Goal: Information Seeking & Learning: Learn about a topic

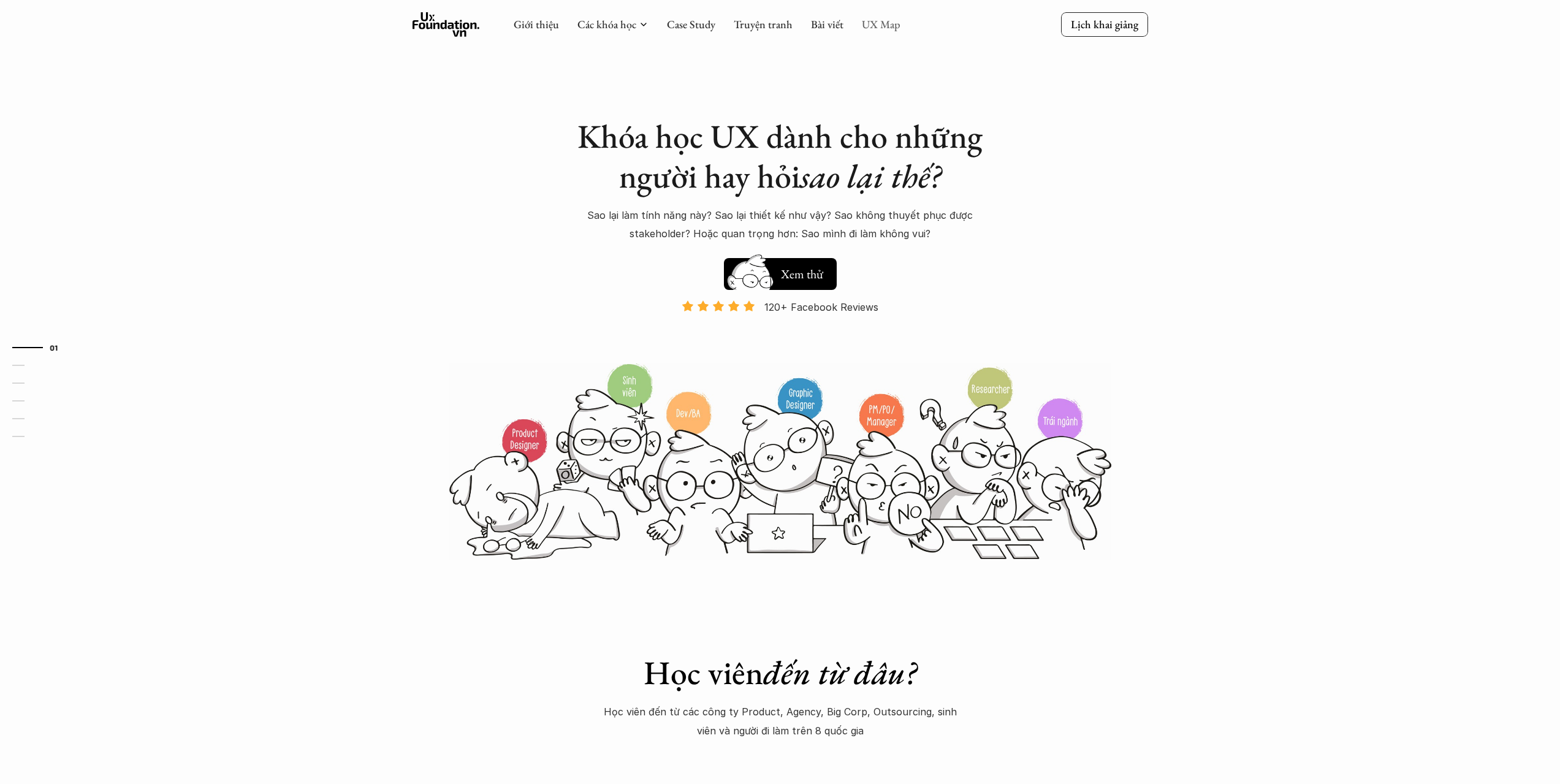
click at [885, 29] on link "UX Map" at bounding box center [881, 24] width 39 height 14
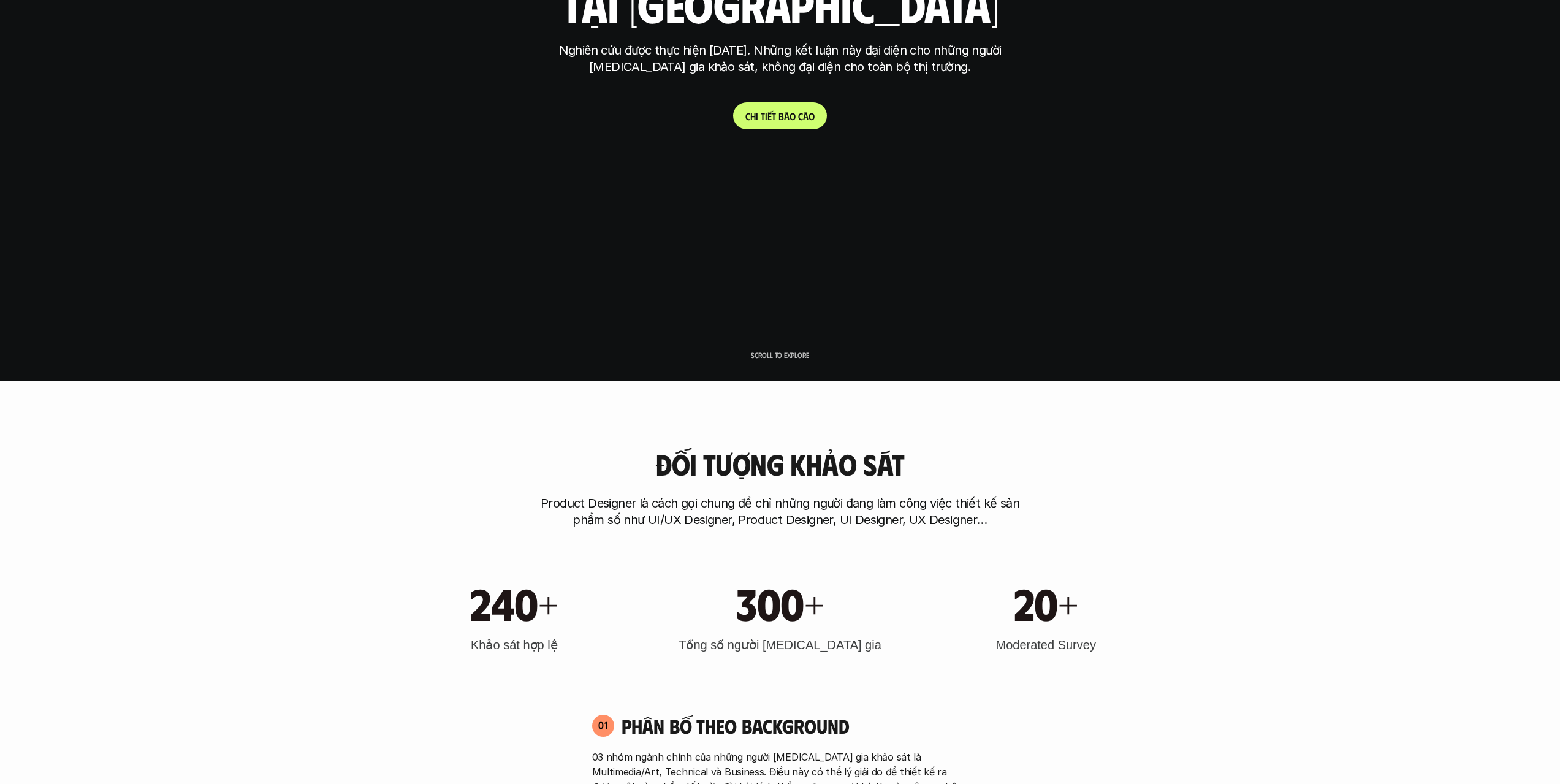
scroll to position [122, 0]
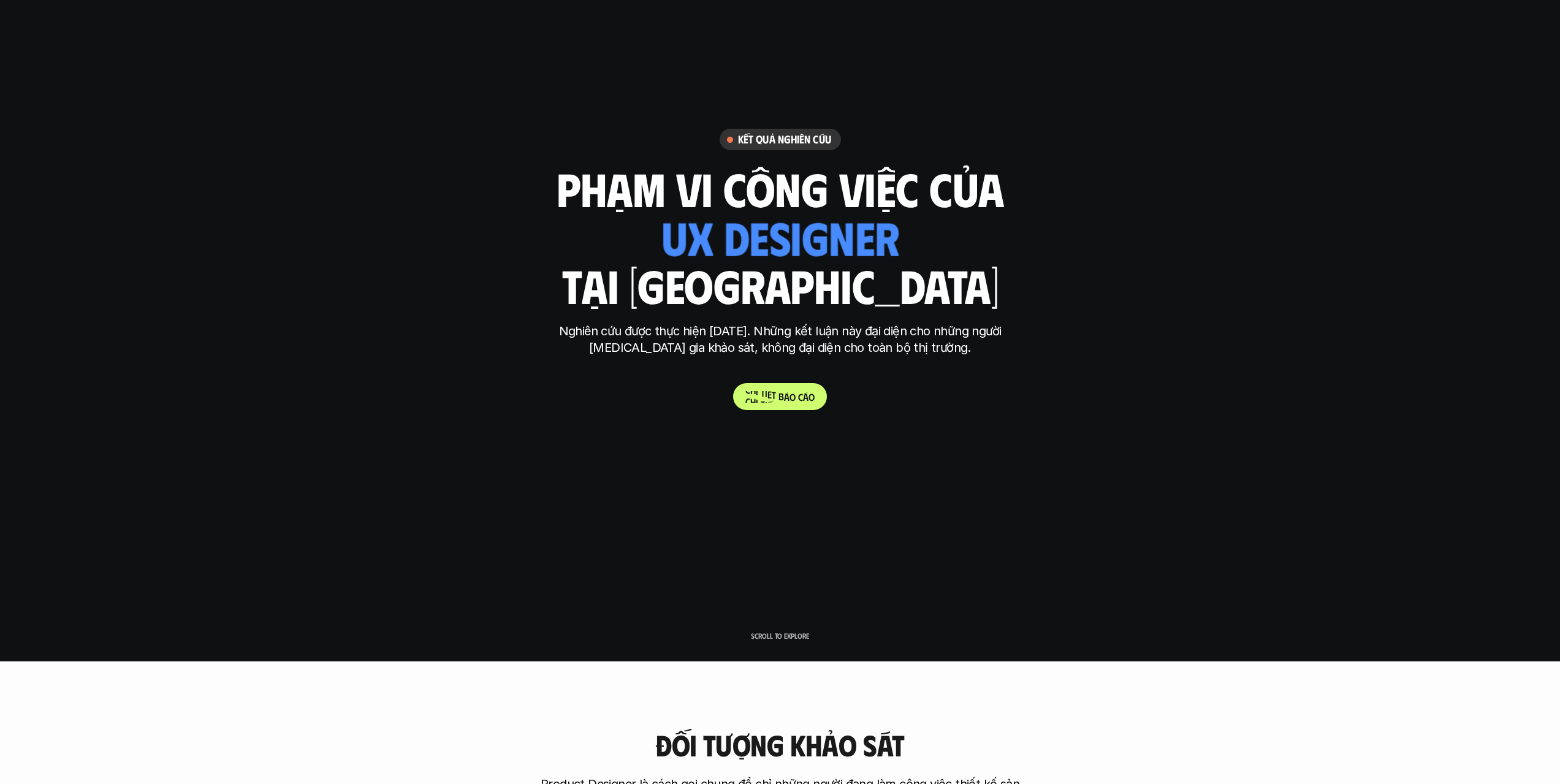
click at [807, 392] on span "á" at bounding box center [805, 397] width 5 height 12
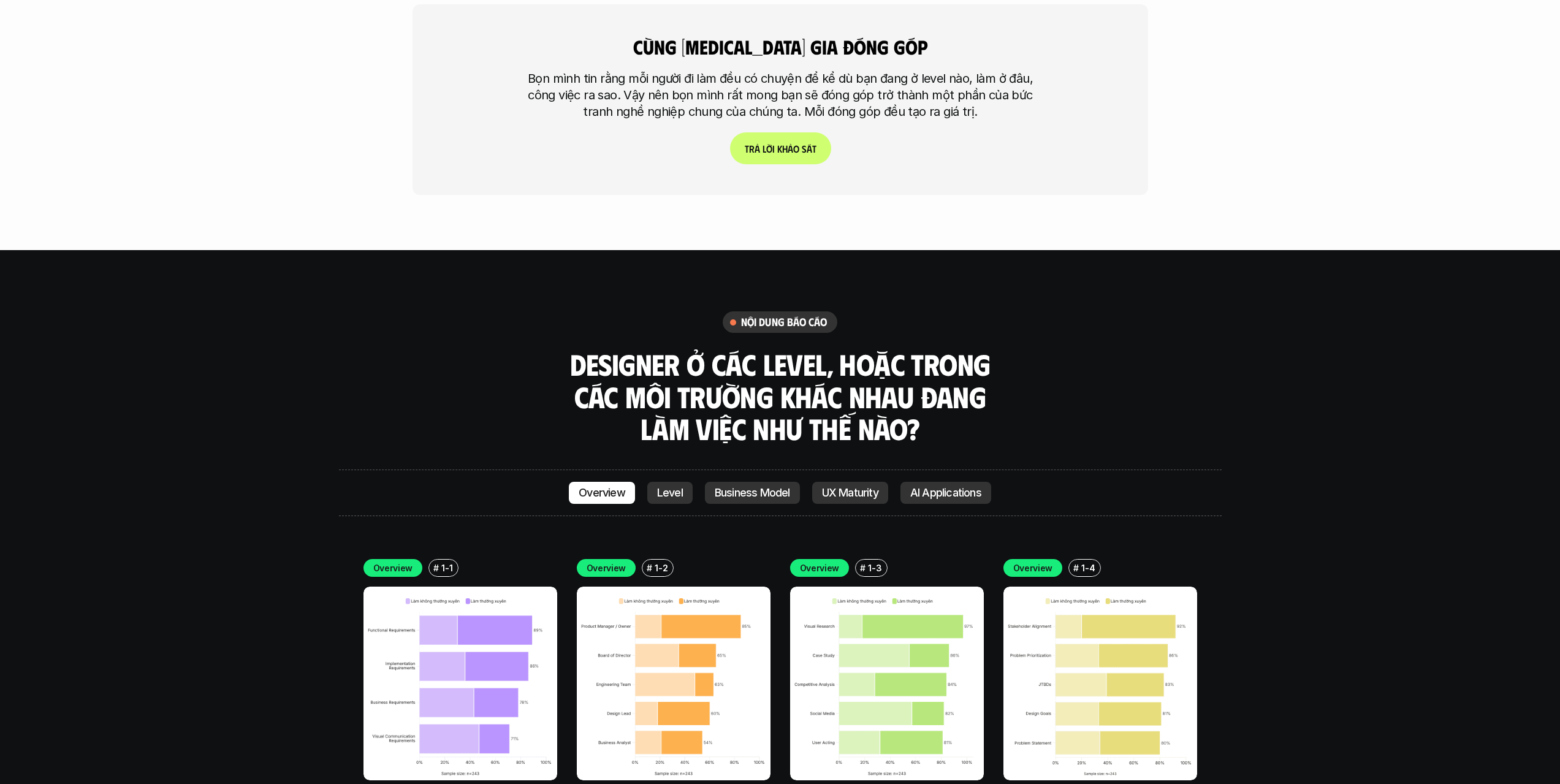
scroll to position [3570, 0]
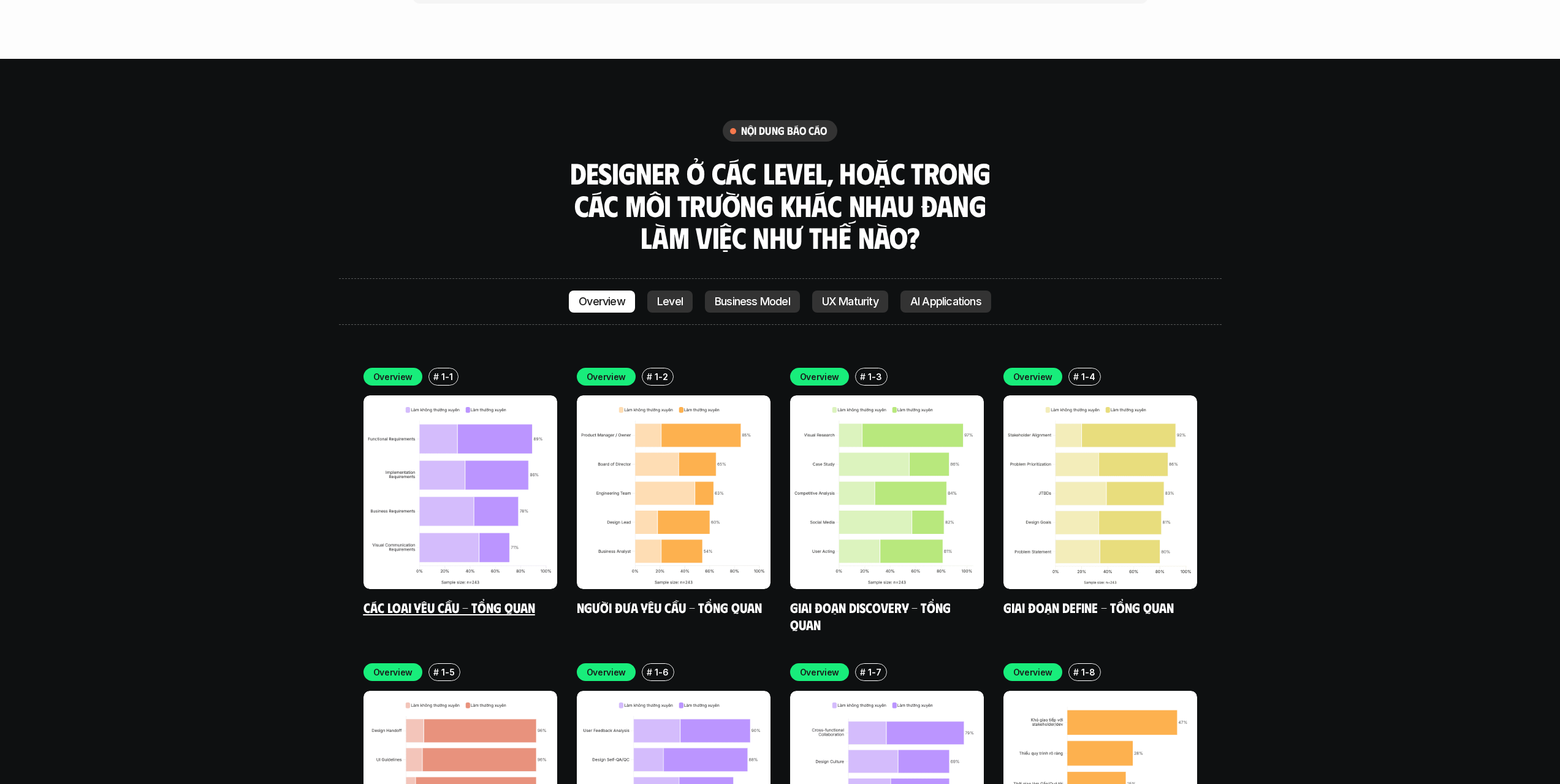
click at [422, 416] on img at bounding box center [460, 492] width 193 height 193
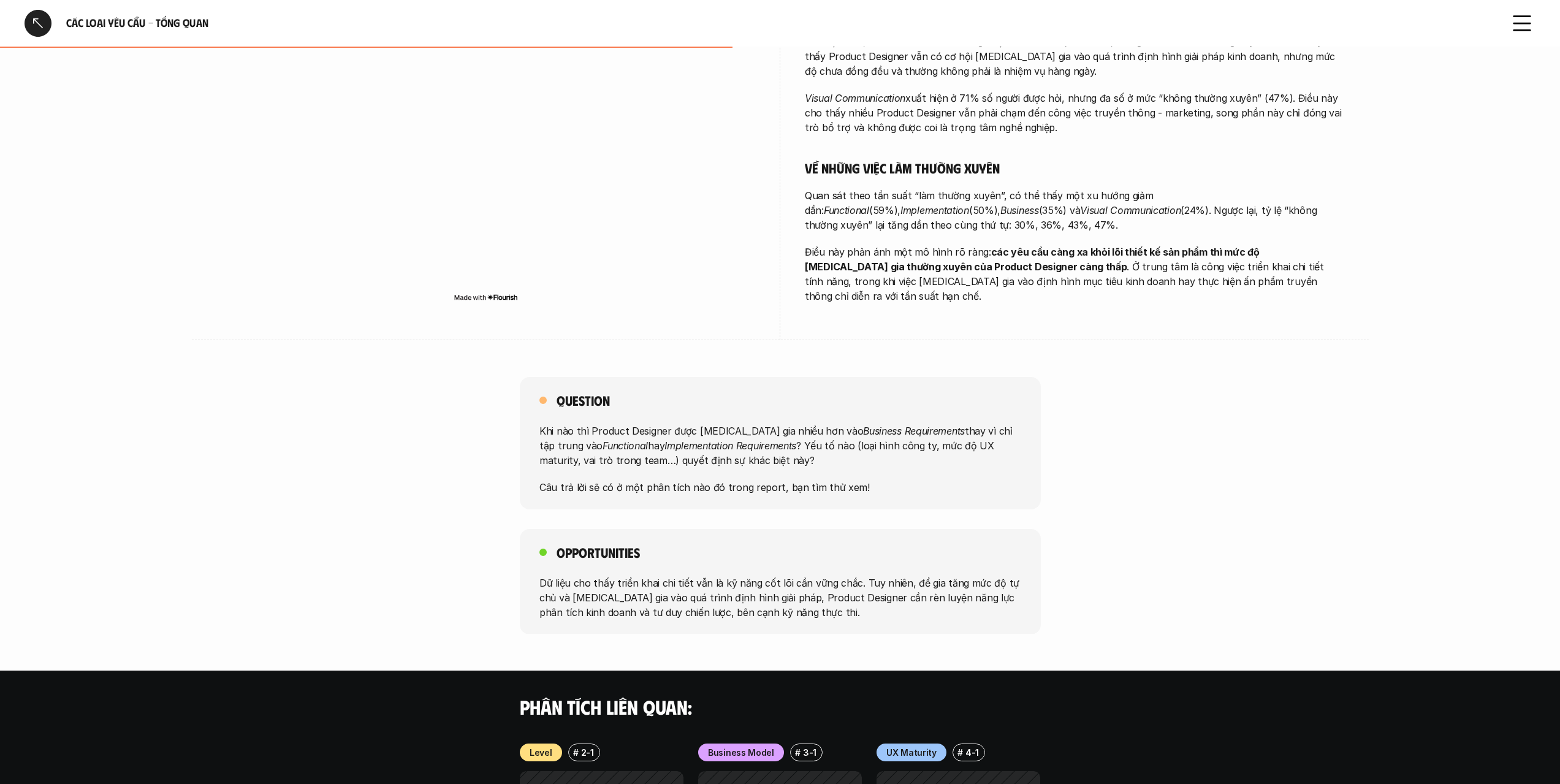
scroll to position [552, 0]
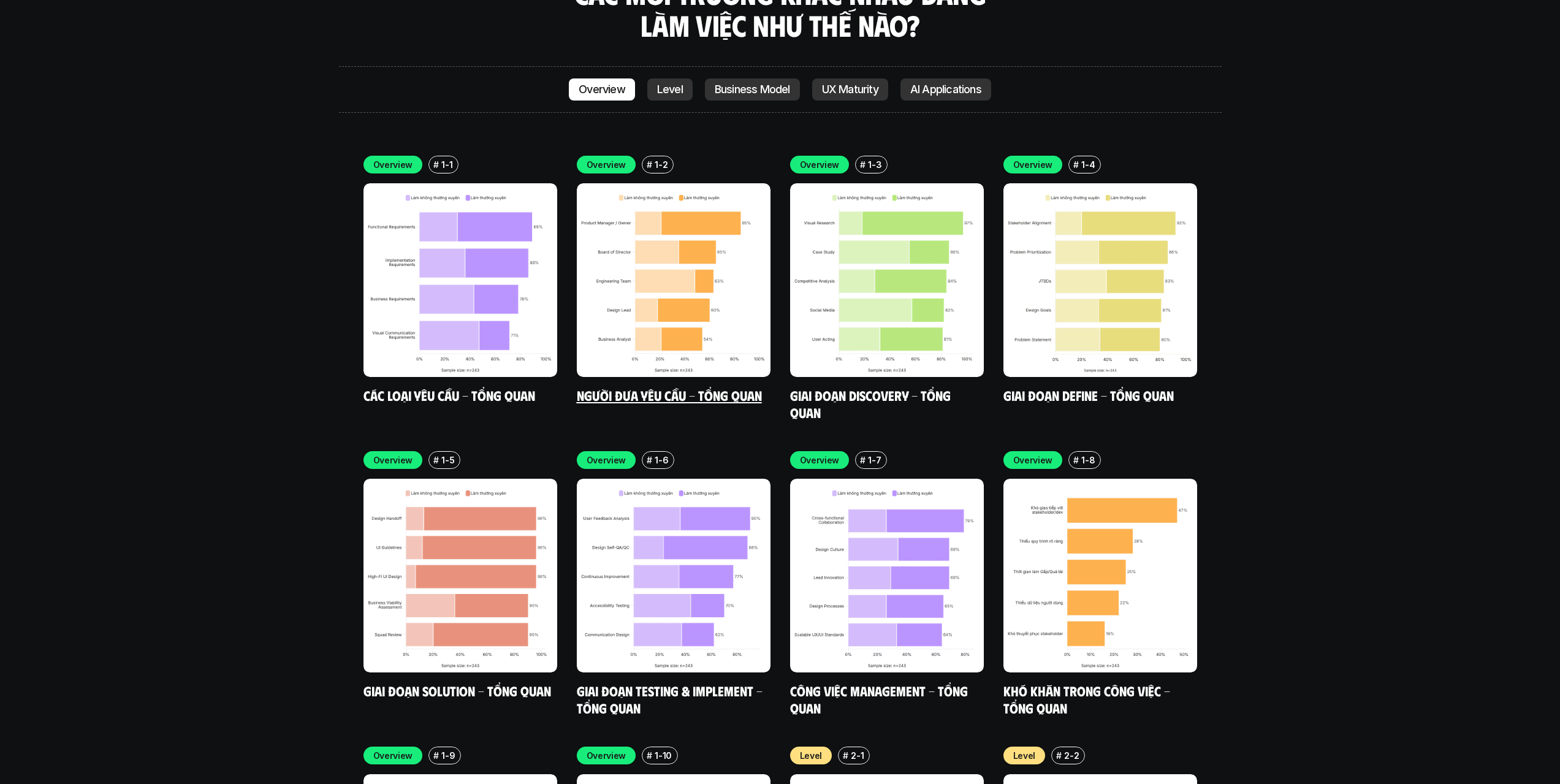
scroll to position [3754, 0]
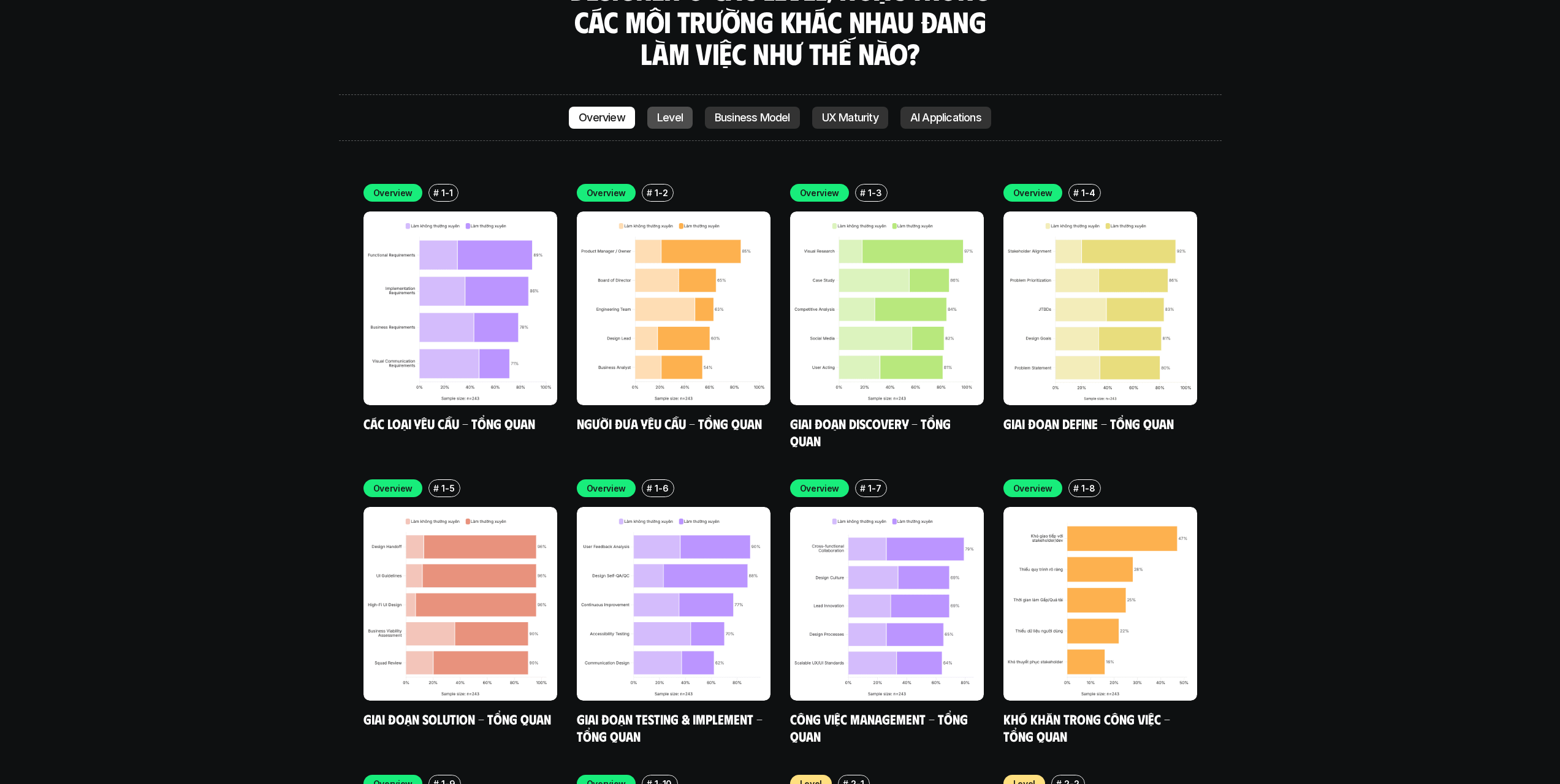
click at [677, 111] on p "Level" at bounding box center [670, 117] width 25 height 12
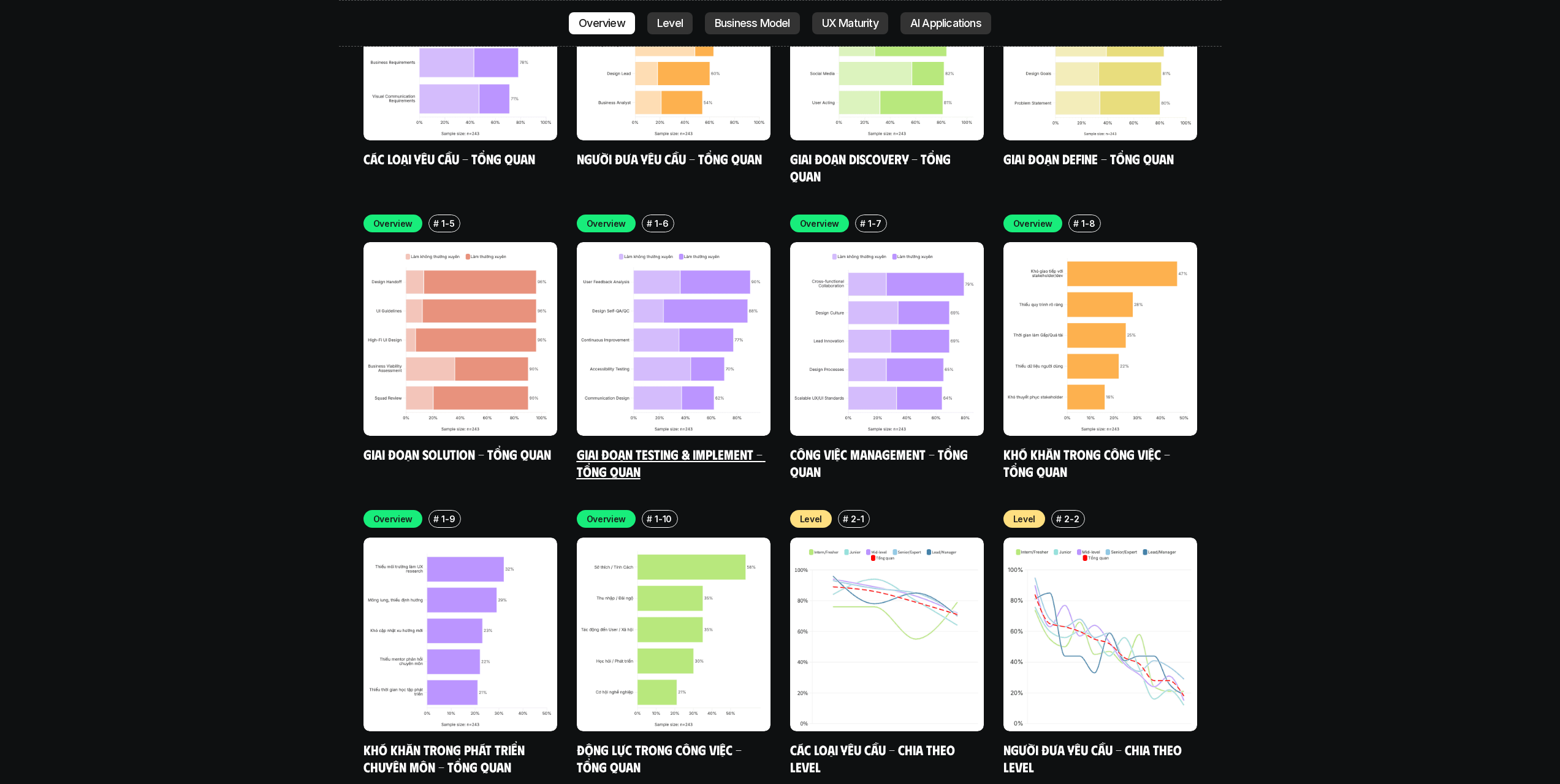
scroll to position [4047, 0]
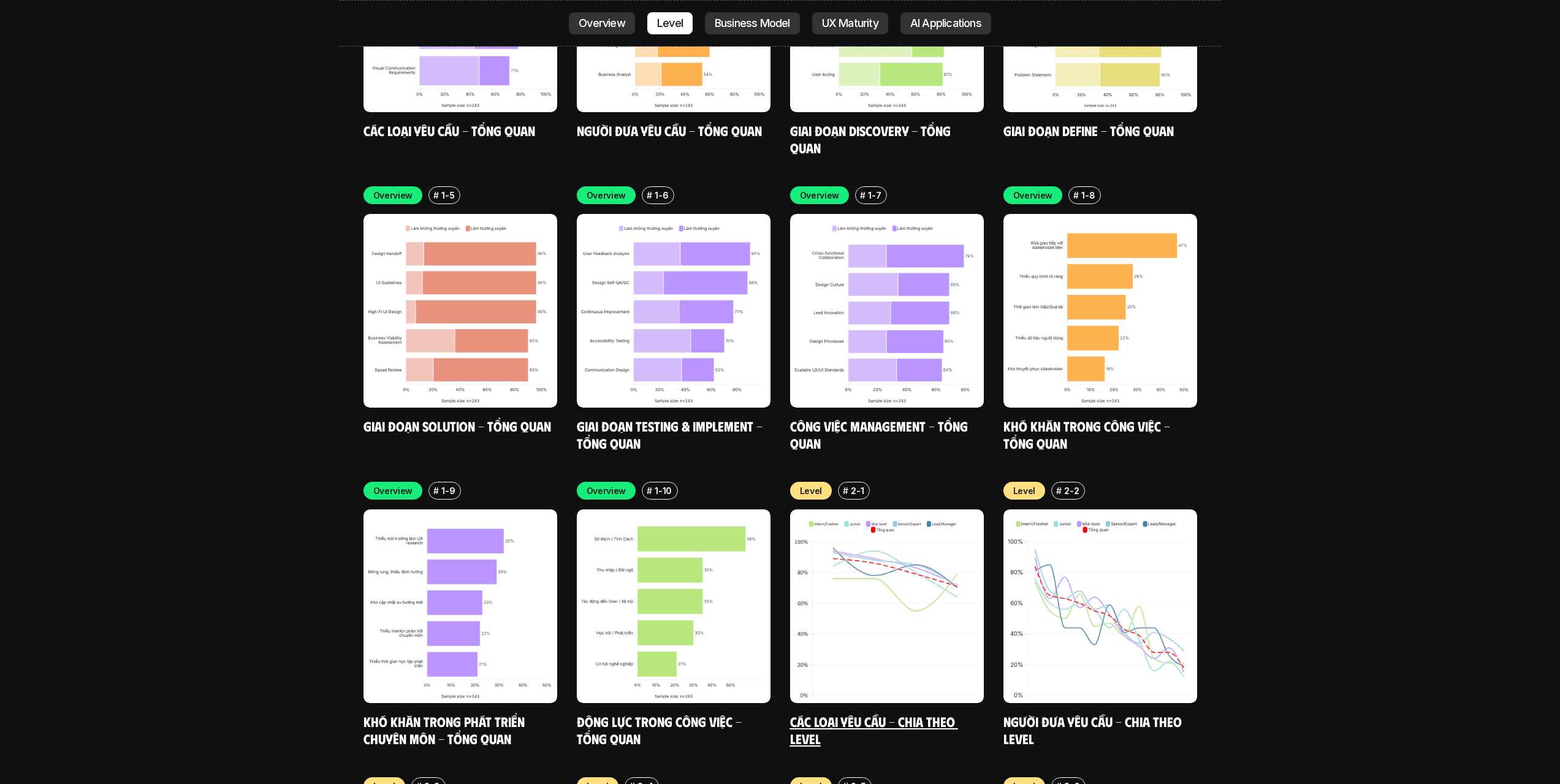
click at [833, 581] on img at bounding box center [886, 606] width 193 height 193
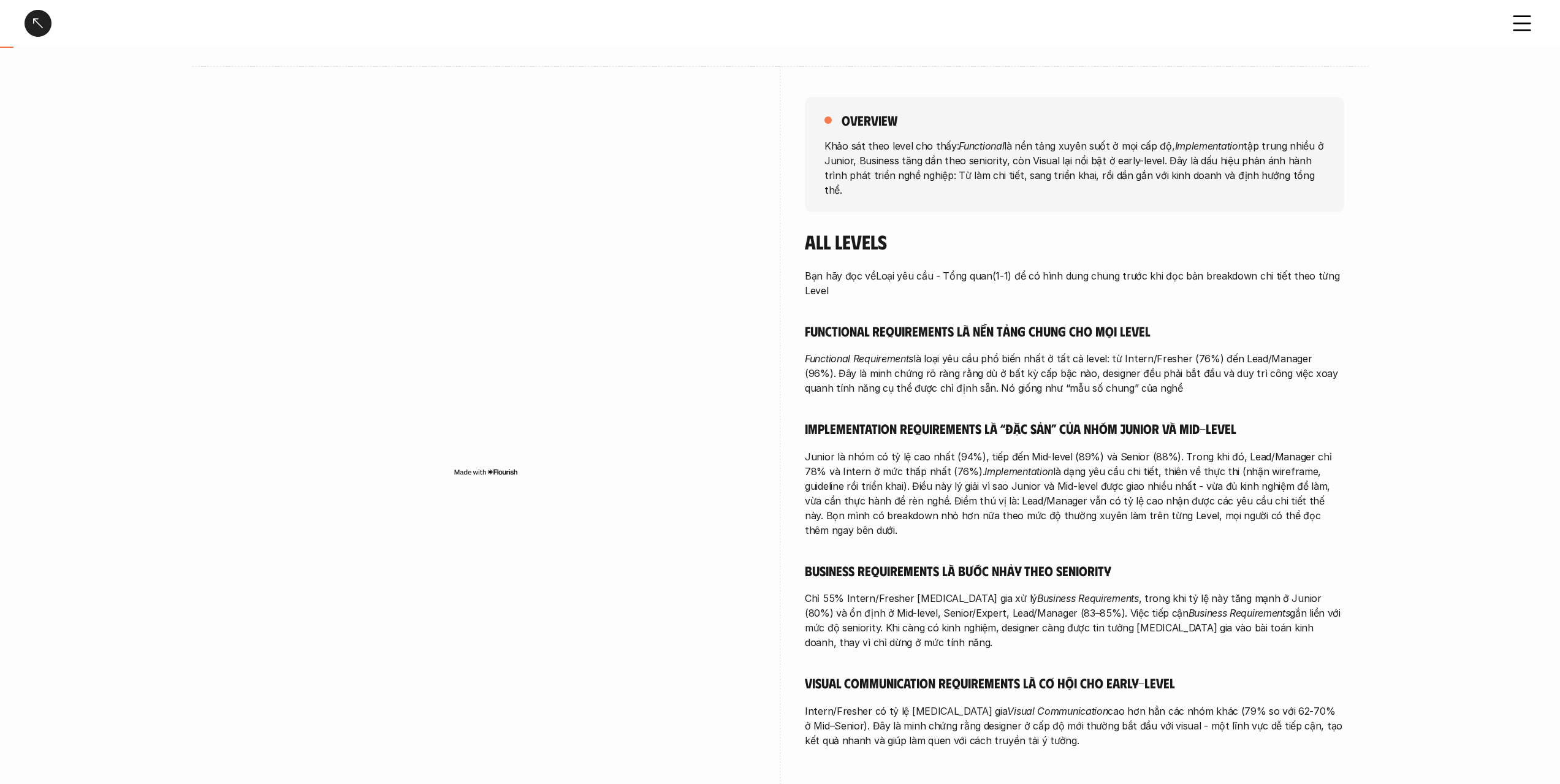
scroll to position [122, 0]
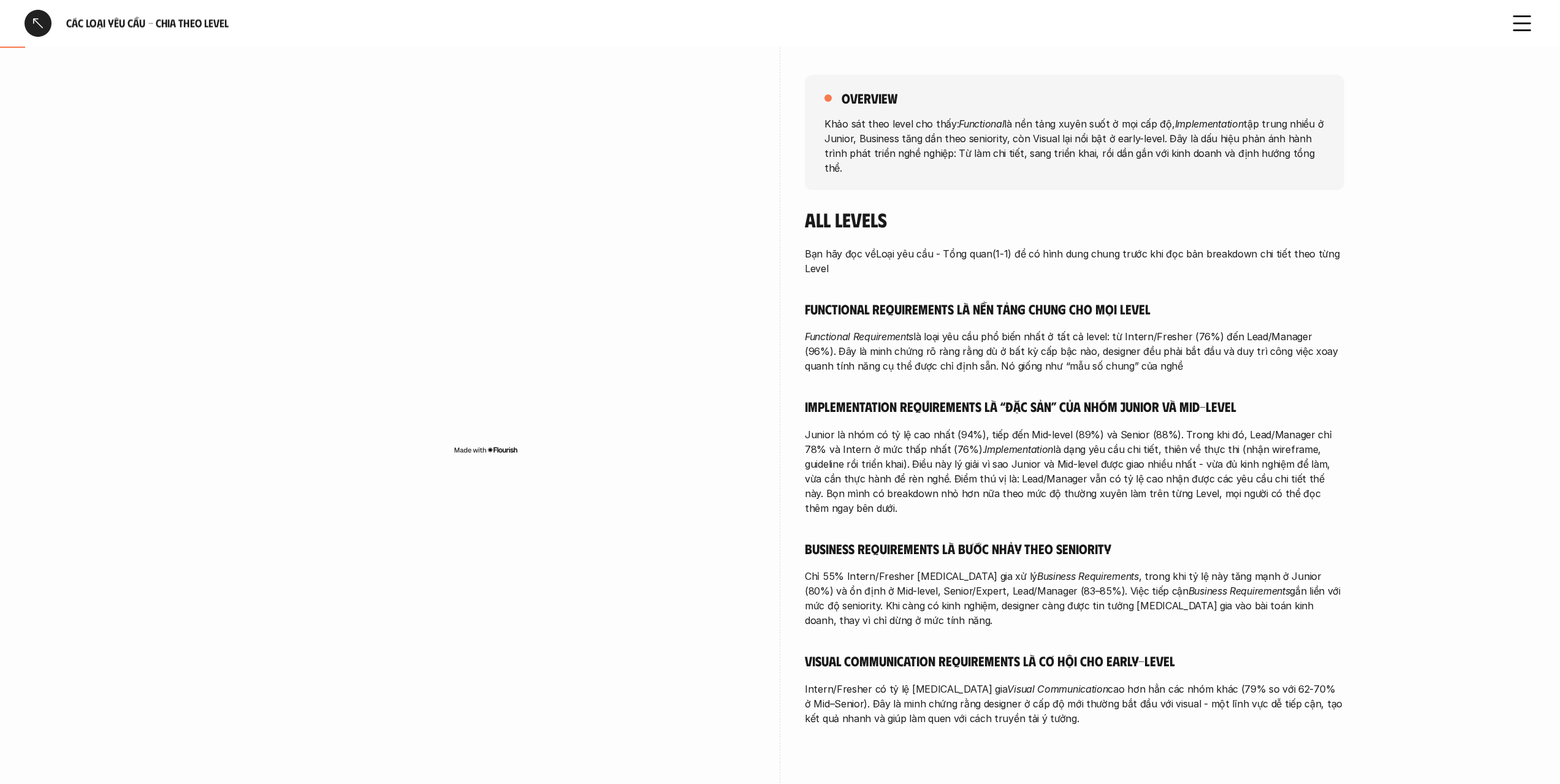
click at [39, 22] on div at bounding box center [38, 23] width 27 height 27
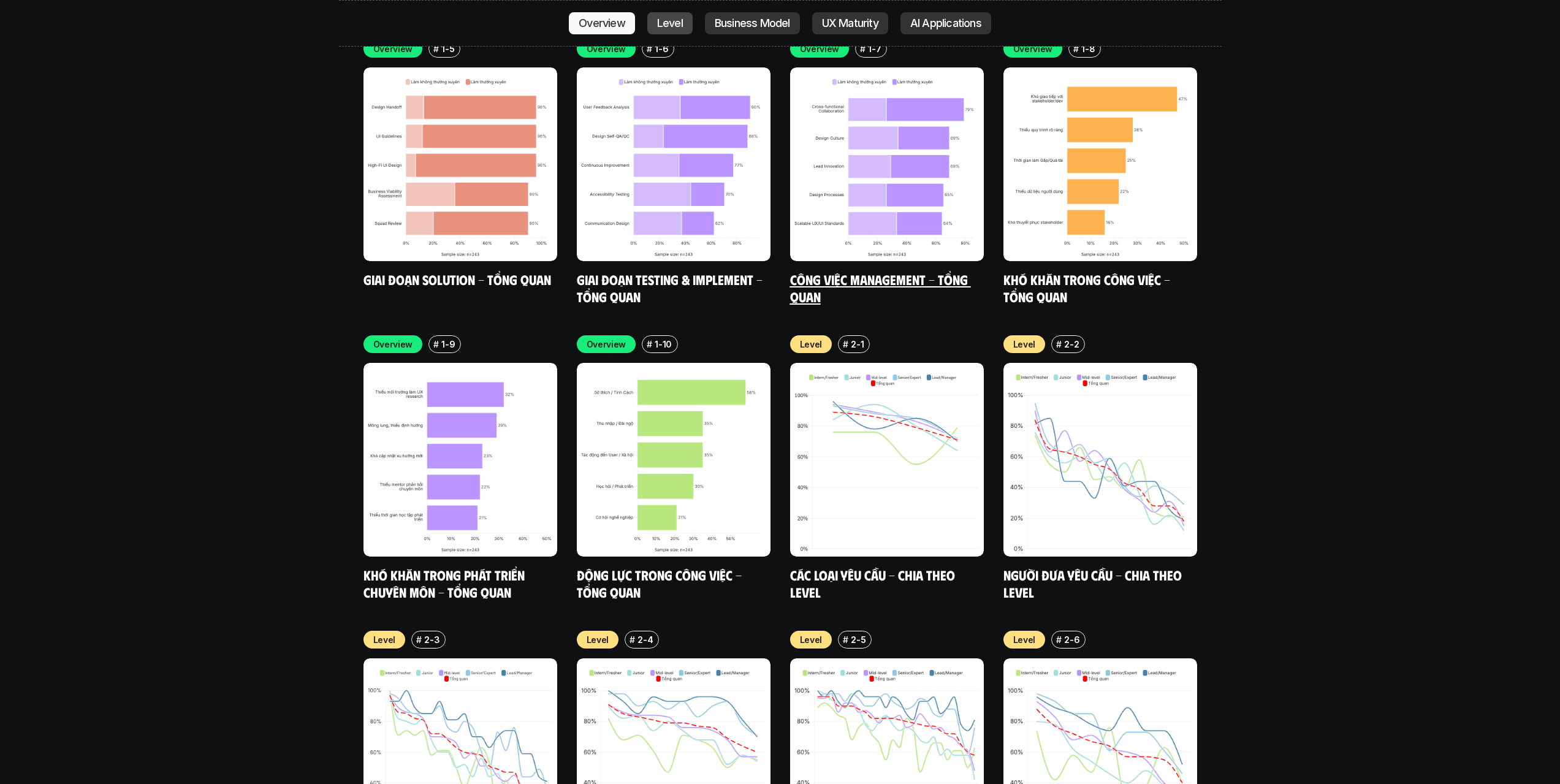
scroll to position [4240, 0]
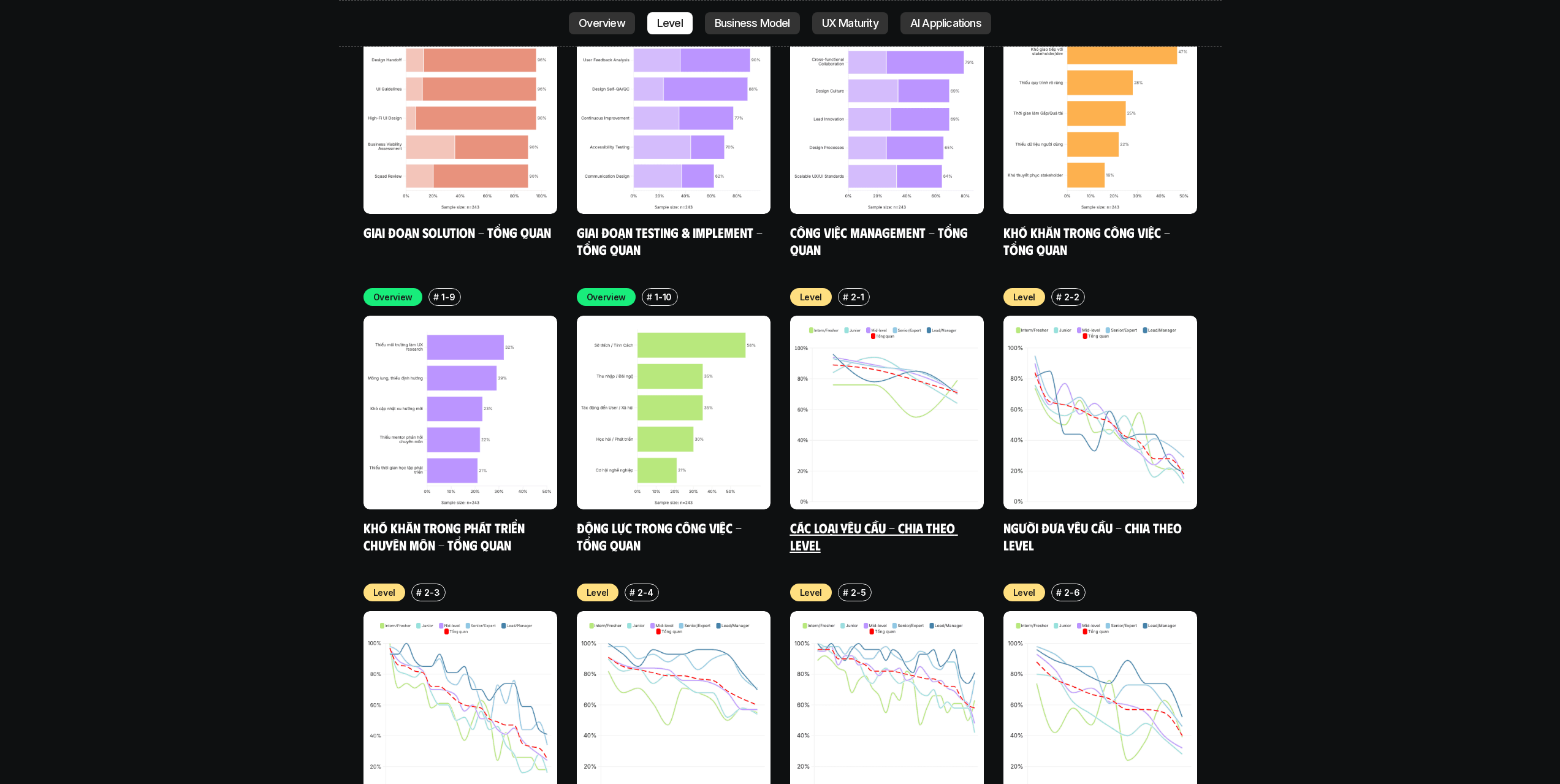
click at [870, 370] on img at bounding box center [886, 412] width 193 height 193
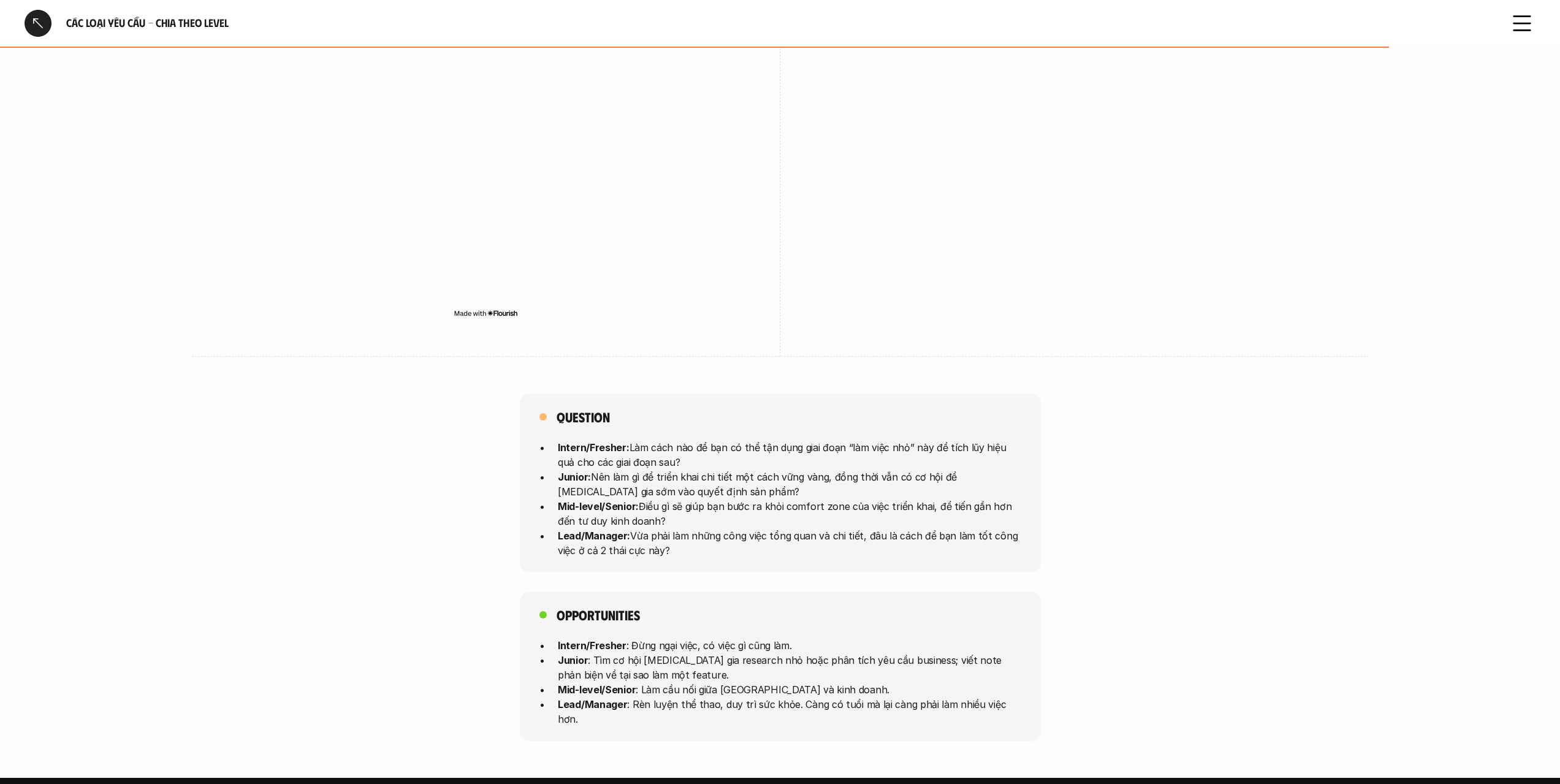
scroll to position [2819, 0]
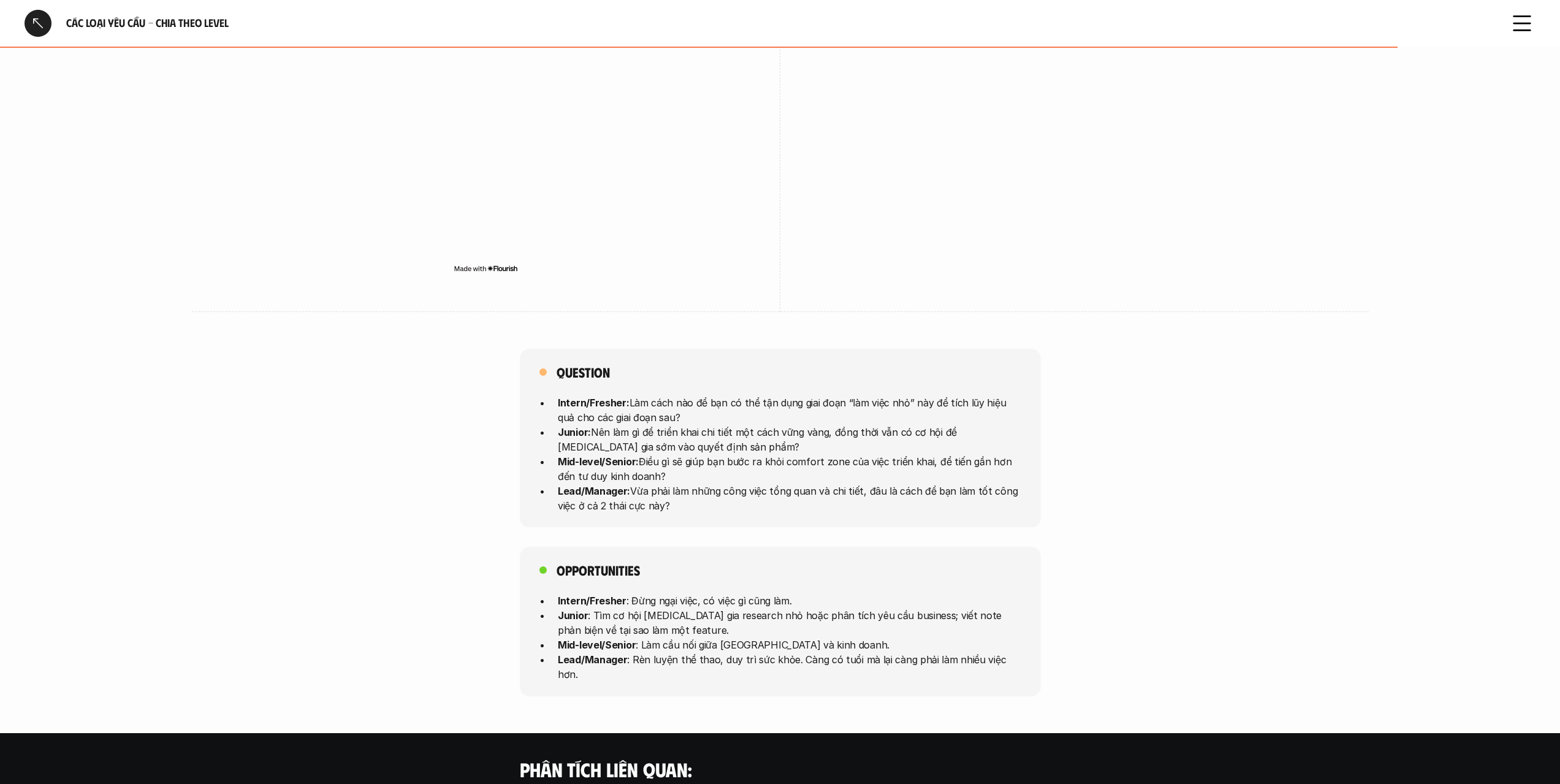
click at [31, 22] on div at bounding box center [38, 23] width 27 height 27
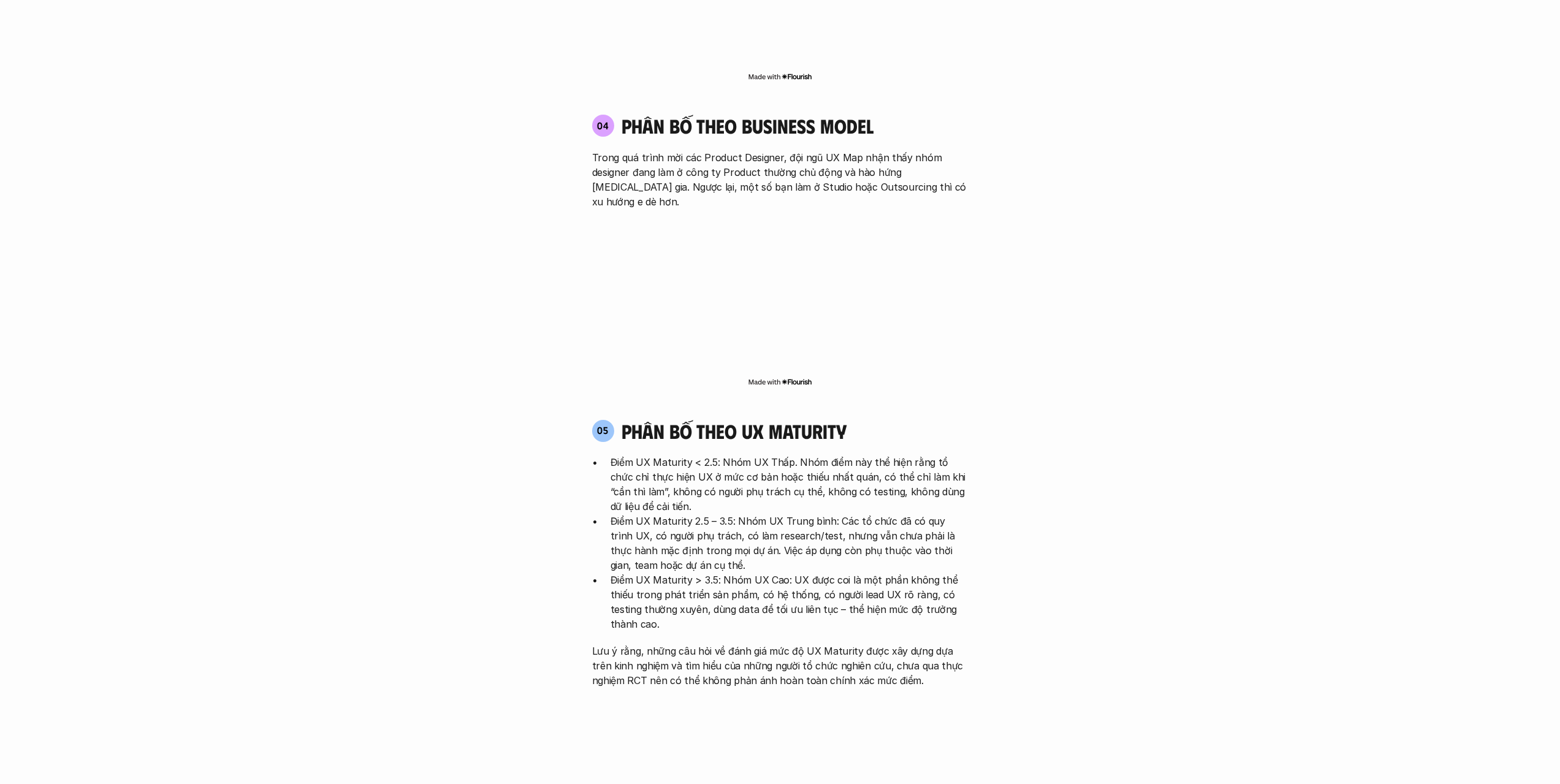
scroll to position [2441, 0]
